Goal: Task Accomplishment & Management: Complete application form

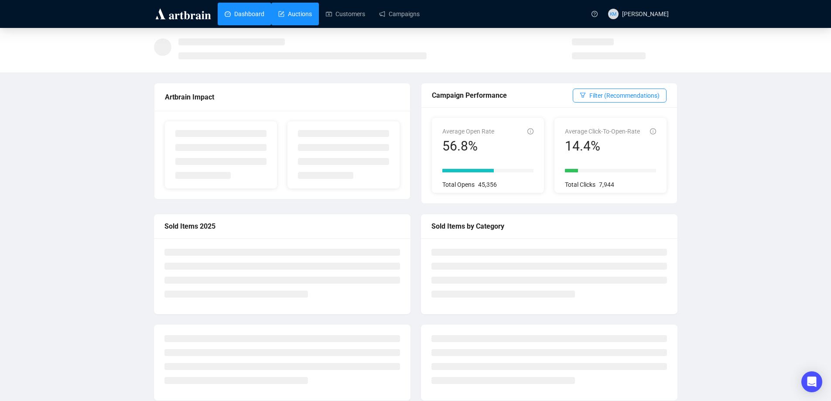
click at [305, 13] on link "Auctions" at bounding box center [295, 14] width 34 height 23
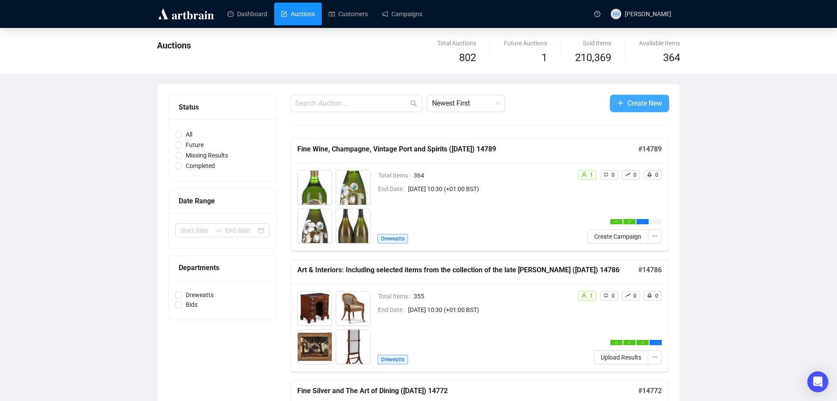
click at [639, 106] on span "Create New" at bounding box center [645, 103] width 35 height 11
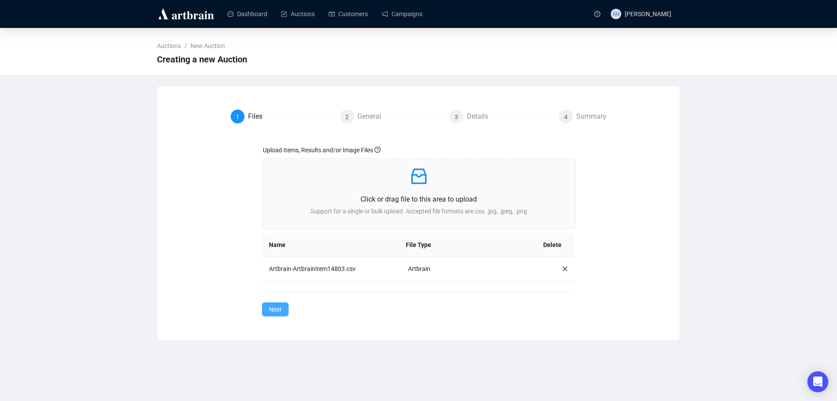
click at [274, 308] on span "Next" at bounding box center [275, 309] width 13 height 10
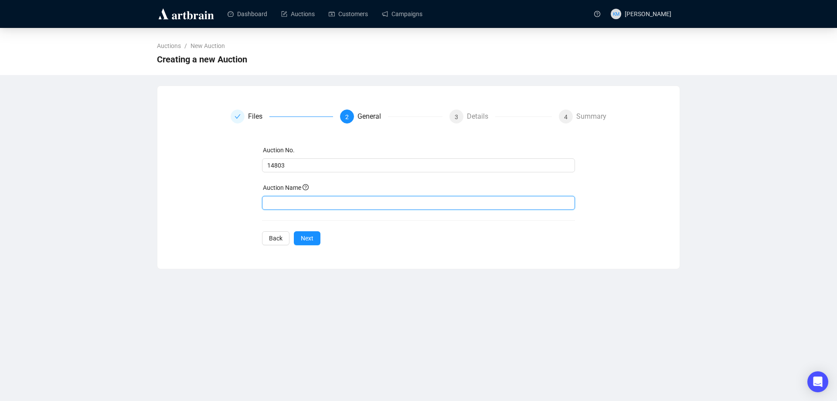
click at [307, 199] on input "text" at bounding box center [419, 203] width 314 height 14
paste input "Modern Design & Decorative Art"
type input "Modern Design & Decorative Art ([DATE]) 14803"
click at [310, 240] on span "Next" at bounding box center [307, 238] width 13 height 10
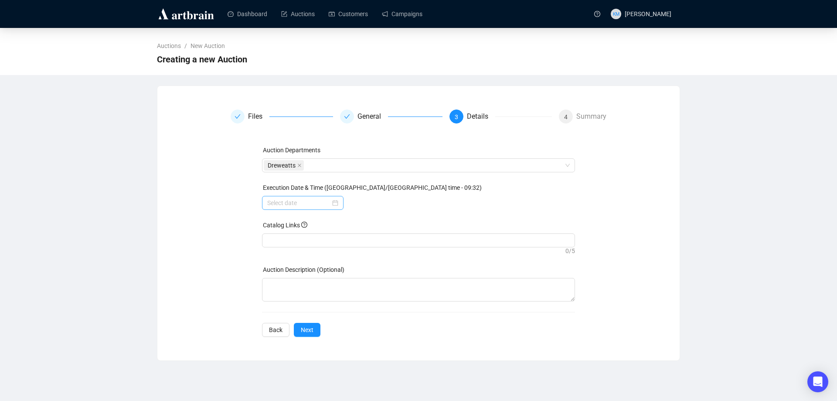
click at [341, 201] on div at bounding box center [303, 203] width 82 height 14
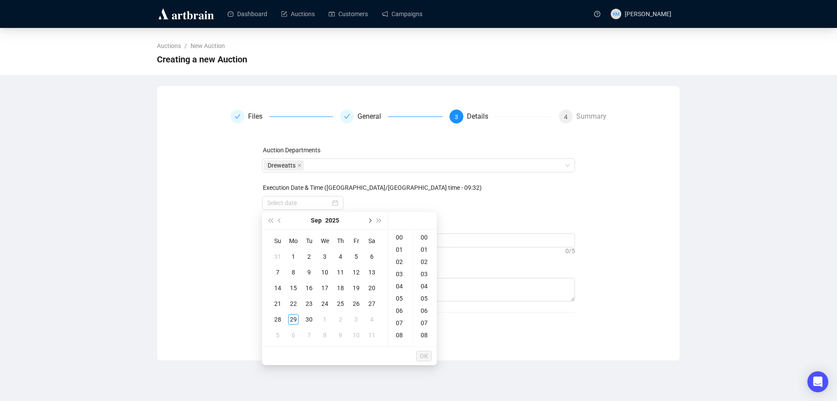
click at [369, 223] on button "Next month (PageDown)" at bounding box center [370, 220] width 10 height 17
click at [325, 286] on div "15" at bounding box center [325, 288] width 10 height 10
click at [403, 271] on div "10" at bounding box center [400, 272] width 21 height 12
click at [427, 298] on div "30" at bounding box center [425, 298] width 21 height 12
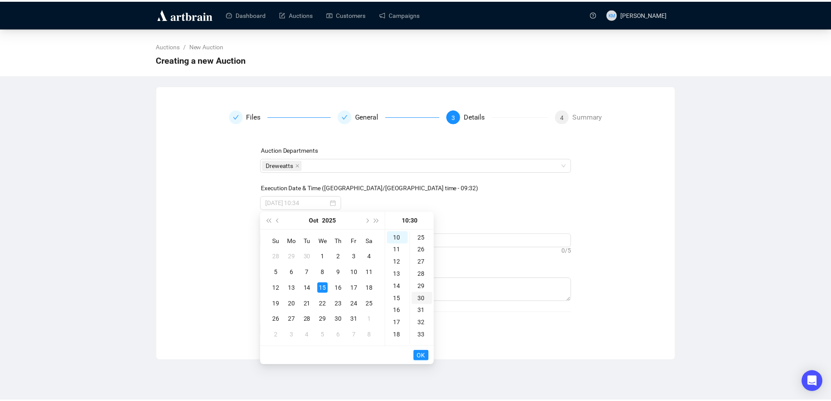
scroll to position [366, 0]
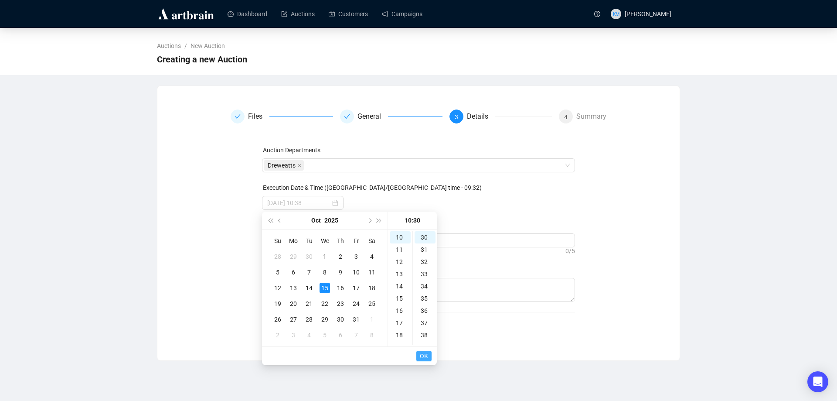
type input "[DATE] 10:30"
click at [424, 352] on span "OK" at bounding box center [424, 356] width 8 height 17
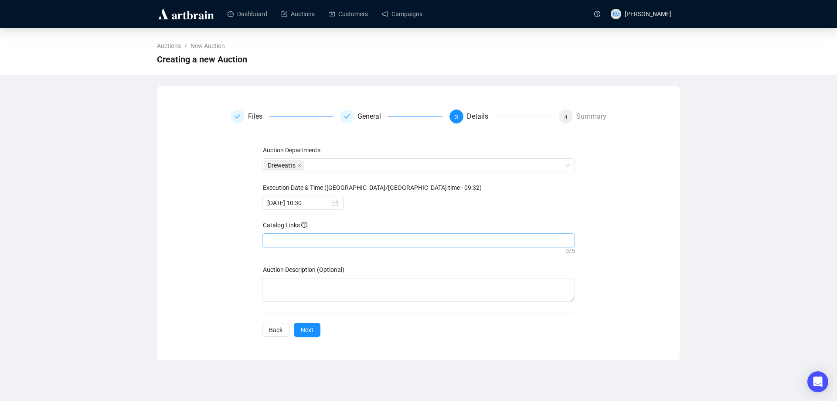
click at [314, 243] on div at bounding box center [419, 240] width 310 height 12
paste input "[URL][DOMAIN_NAME]"
type input "[URL][DOMAIN_NAME]"
click at [311, 332] on span "Next" at bounding box center [307, 330] width 13 height 10
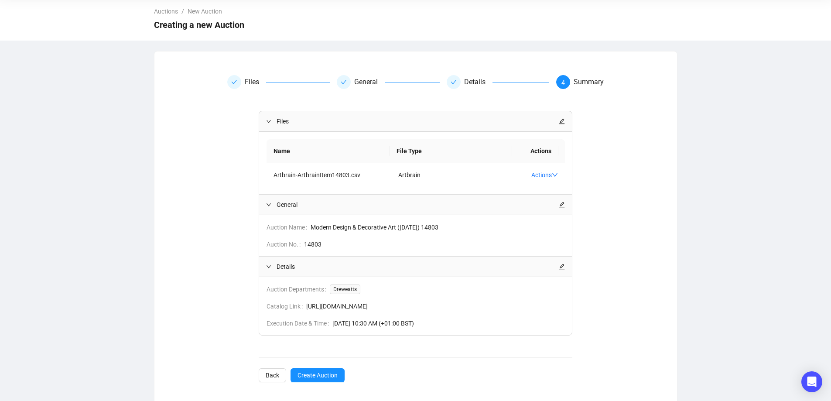
scroll to position [40, 0]
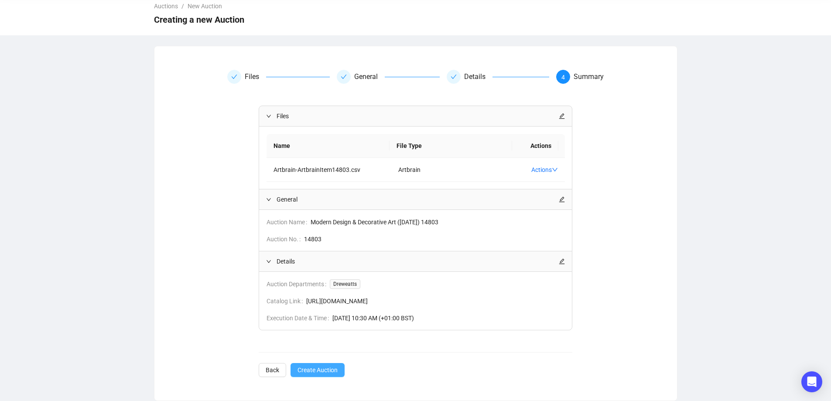
click at [341, 372] on button "Create Auction" at bounding box center [317, 370] width 54 height 14
